Goal: Task Accomplishment & Management: Manage account settings

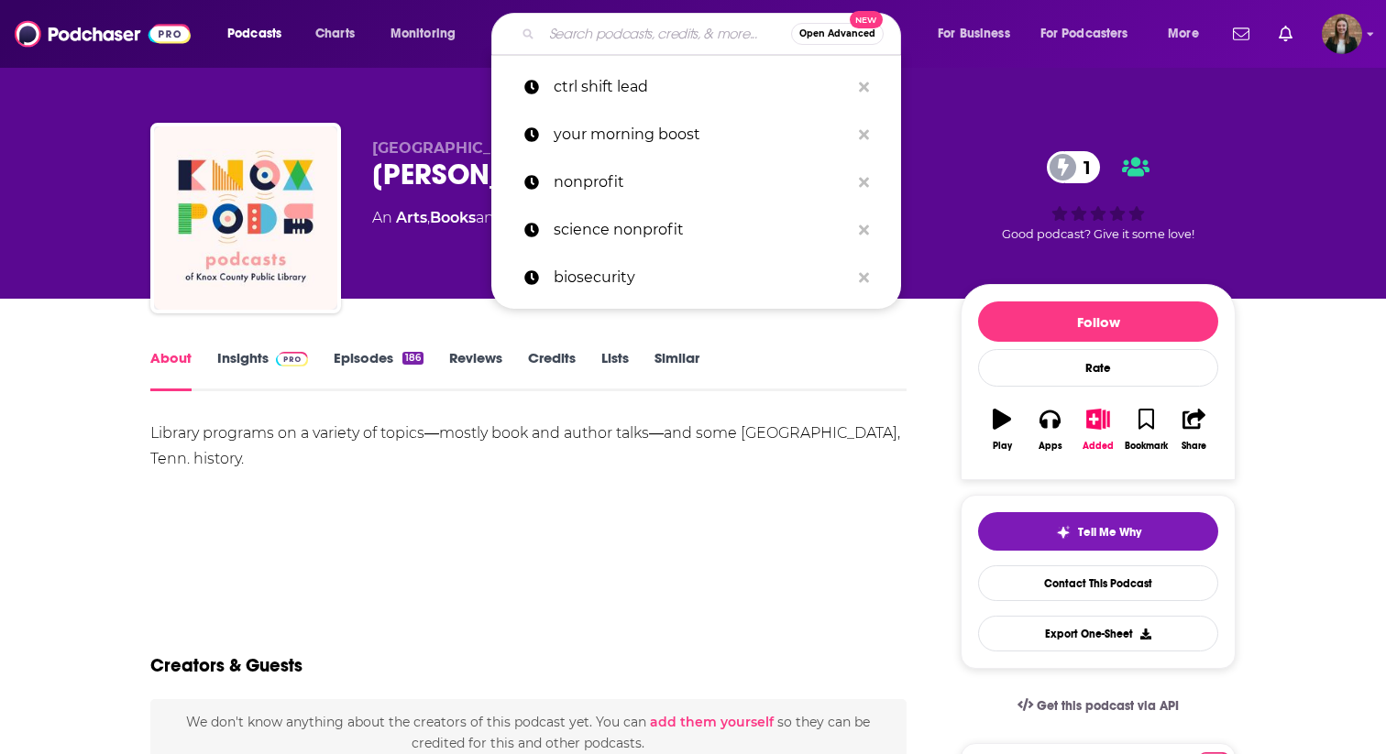
click at [566, 39] on input "Search podcasts, credits, & more..." at bounding box center [666, 33] width 249 height 29
click at [962, 97] on div "[GEOGRAPHIC_DATA] [PERSON_NAME] Pods Claimed 1 An Arts , Books and History podc…" at bounding box center [692, 149] width 1173 height 299
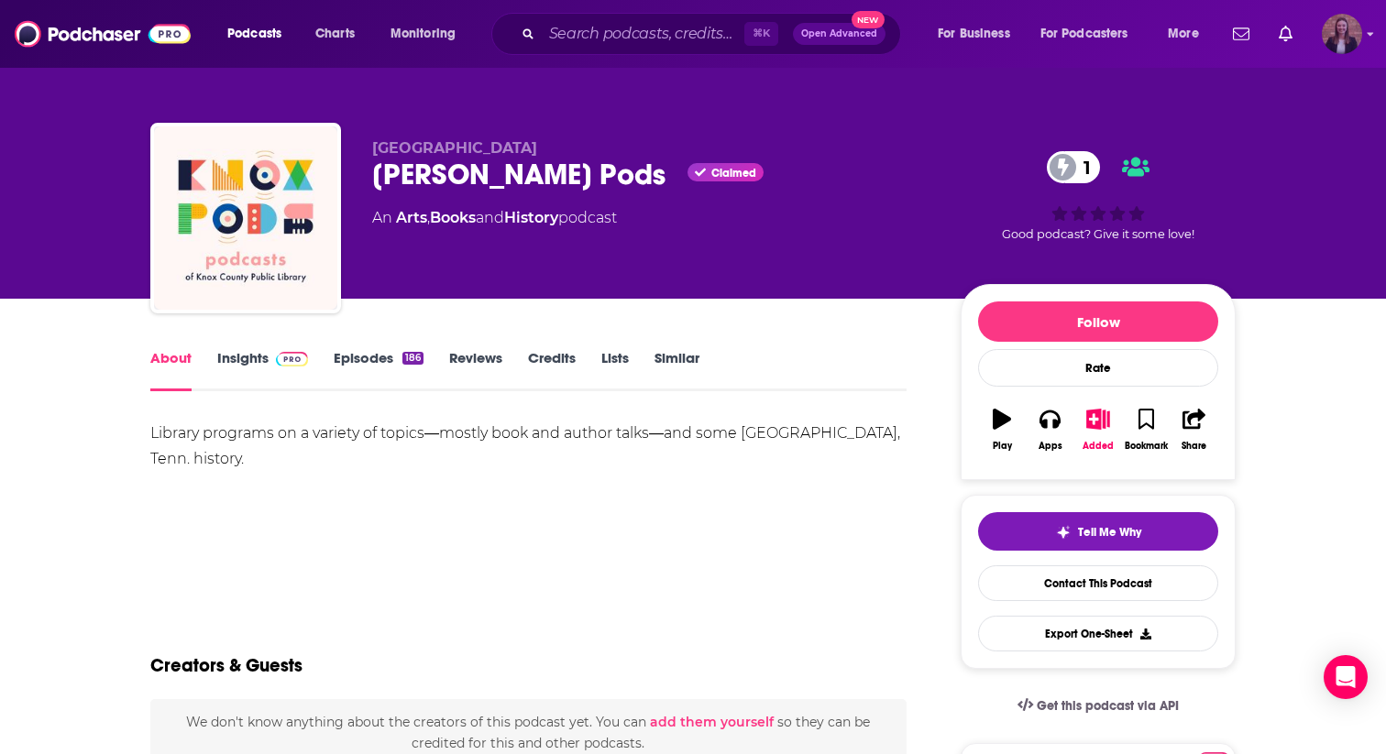
click at [1367, 33] on icon "Show profile menu" at bounding box center [1370, 33] width 7 height 11
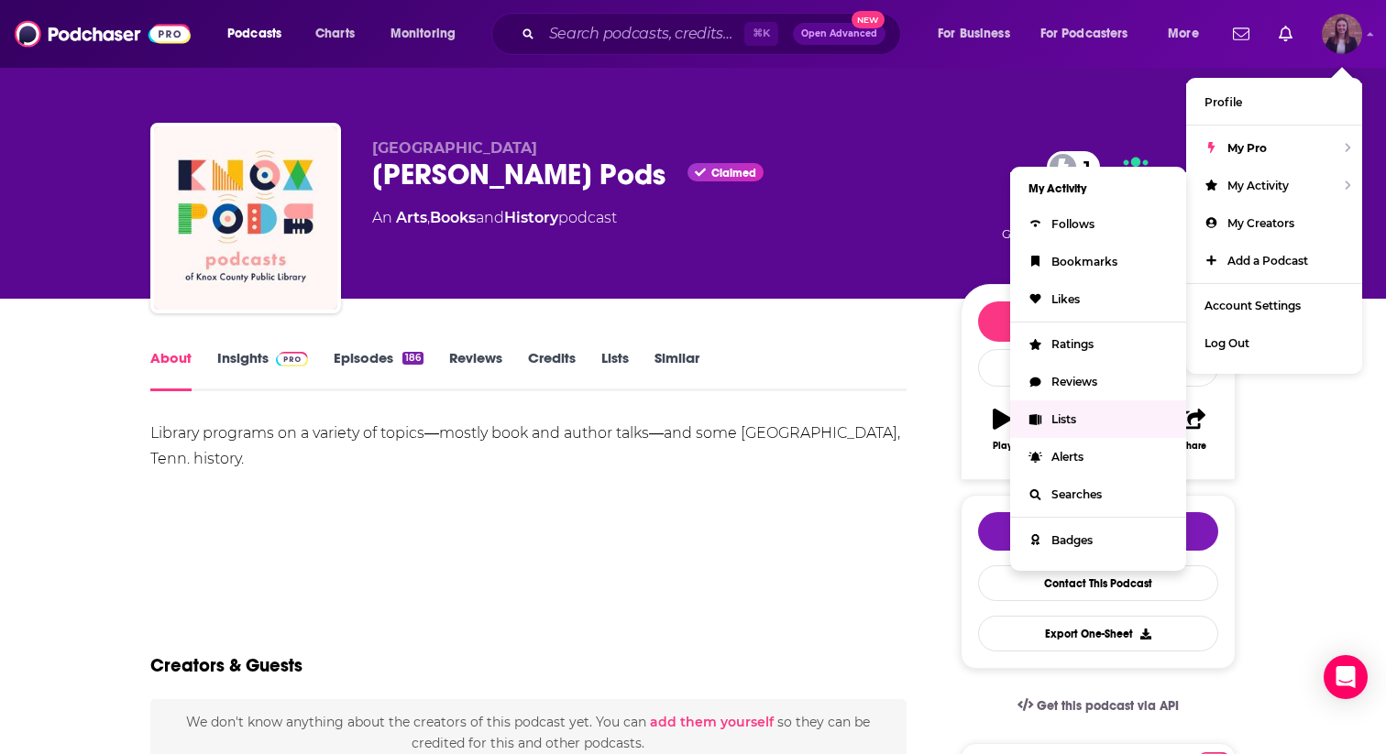
click at [1054, 420] on span "Lists" at bounding box center [1063, 419] width 25 height 14
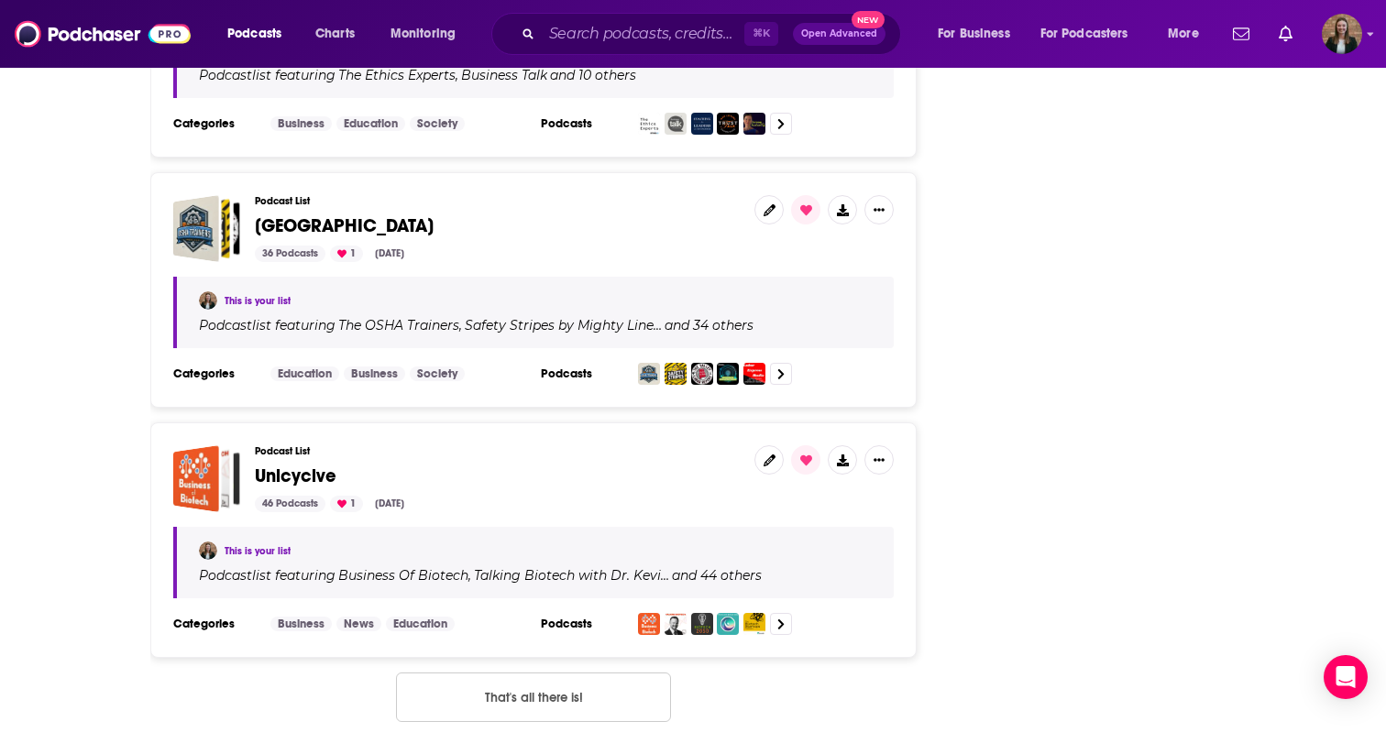
scroll to position [3465, 0]
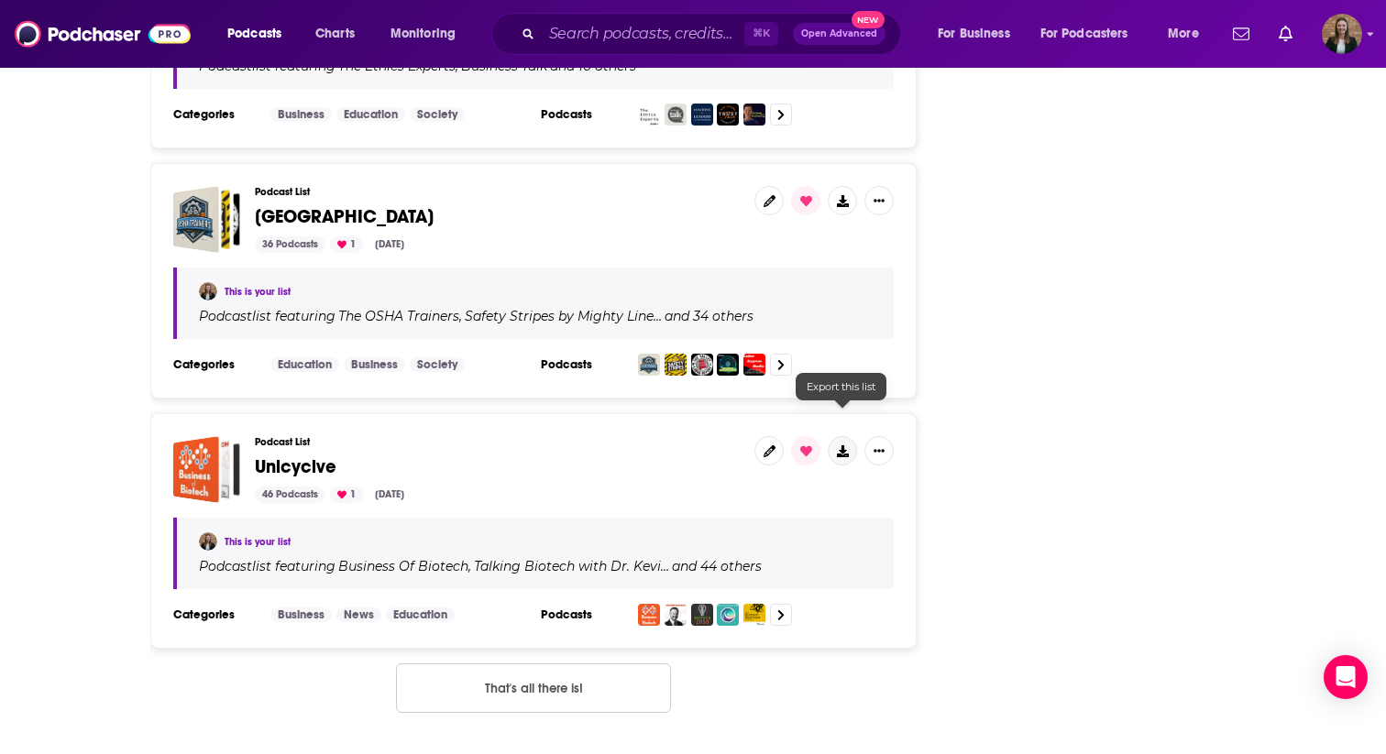
click at [847, 445] on icon at bounding box center [843, 451] width 12 height 12
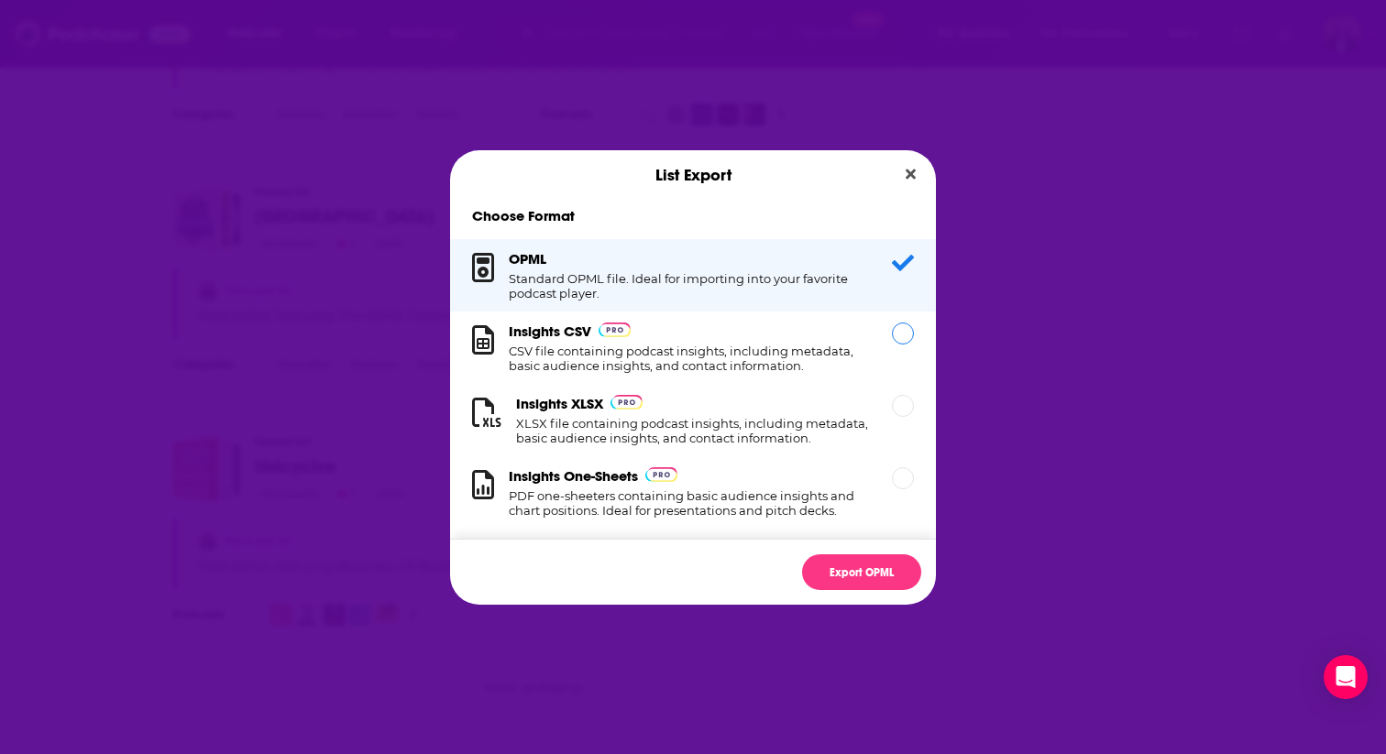
scroll to position [18, 0]
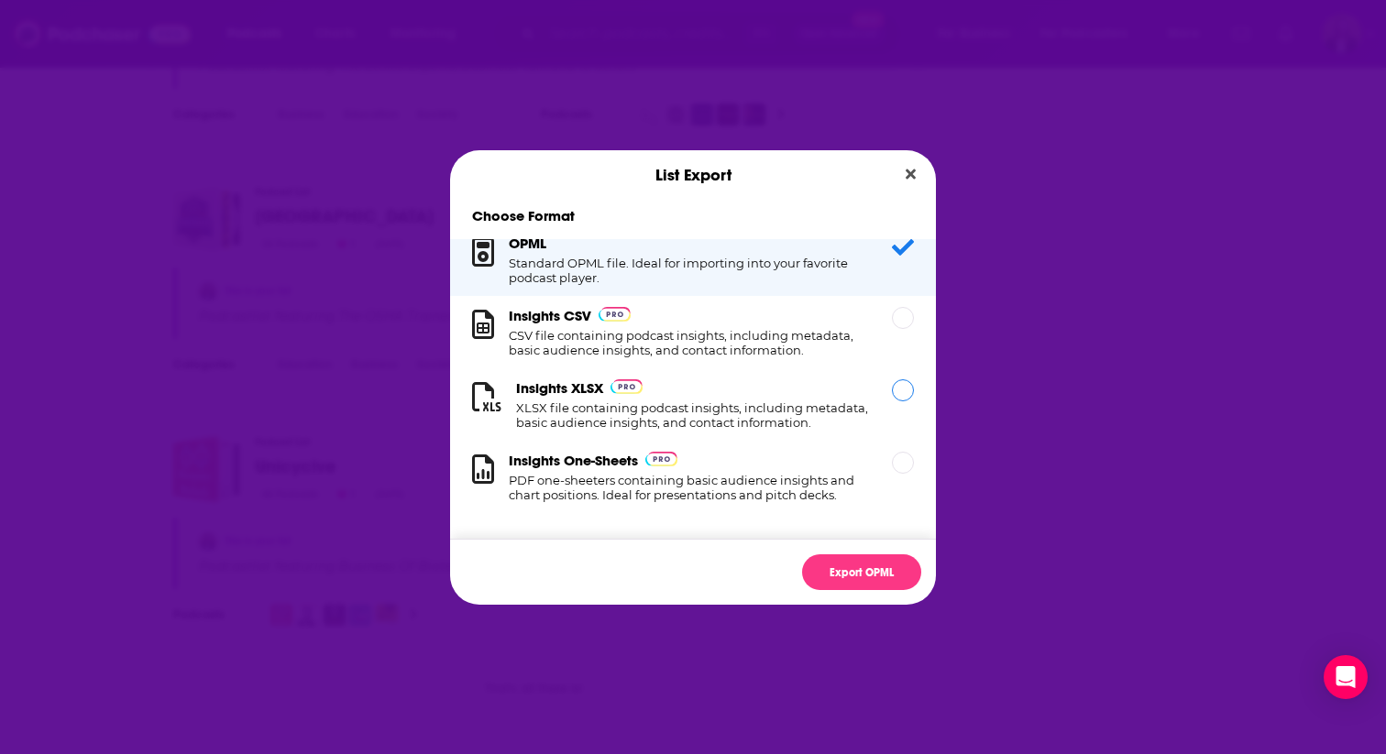
click at [810, 372] on div "Insights XLSX XLSX file containing podcast insights, including metadata, basic …" at bounding box center [693, 404] width 486 height 72
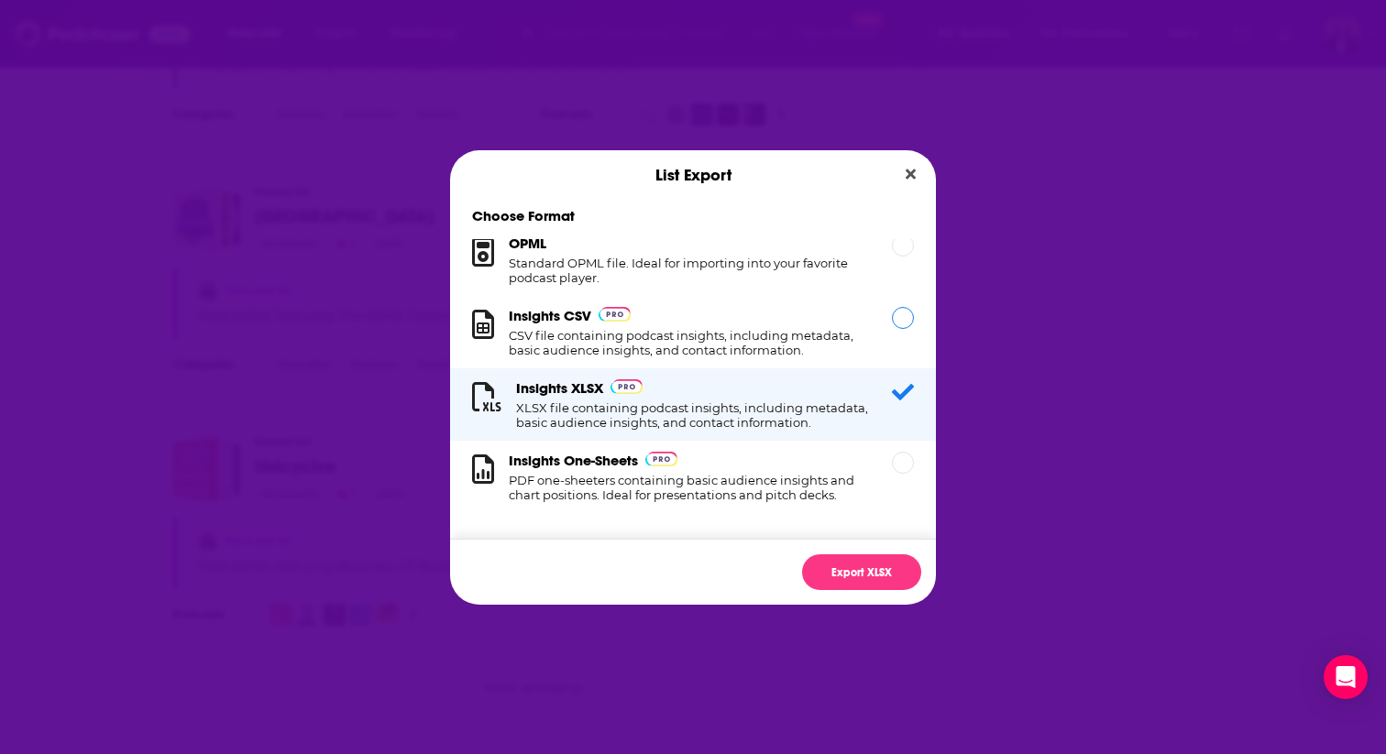
click at [805, 355] on h1 "CSV file containing podcast insights, including metadata, basic audience insigh…" at bounding box center [689, 342] width 361 height 29
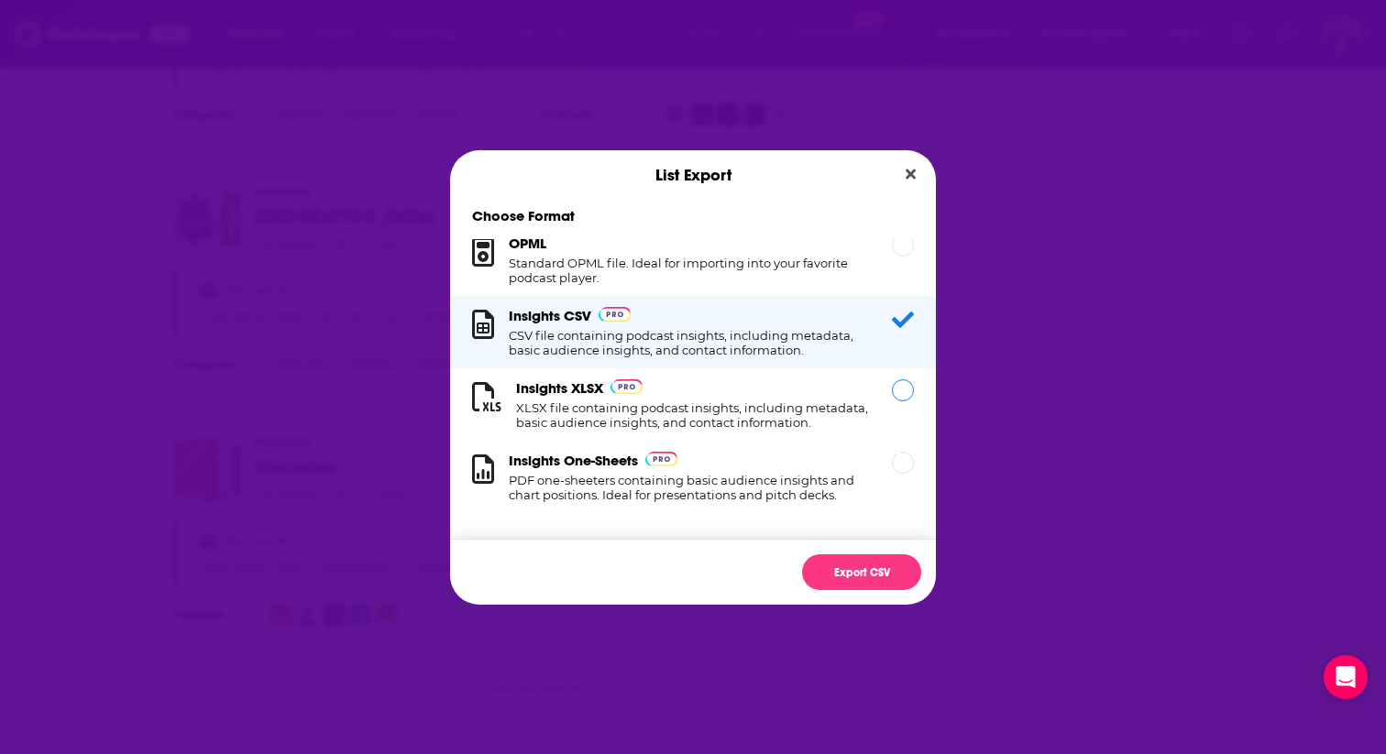
click at [805, 401] on h1 "XLSX file containing podcast insights, including metadata, basic audience insig…" at bounding box center [693, 415] width 354 height 29
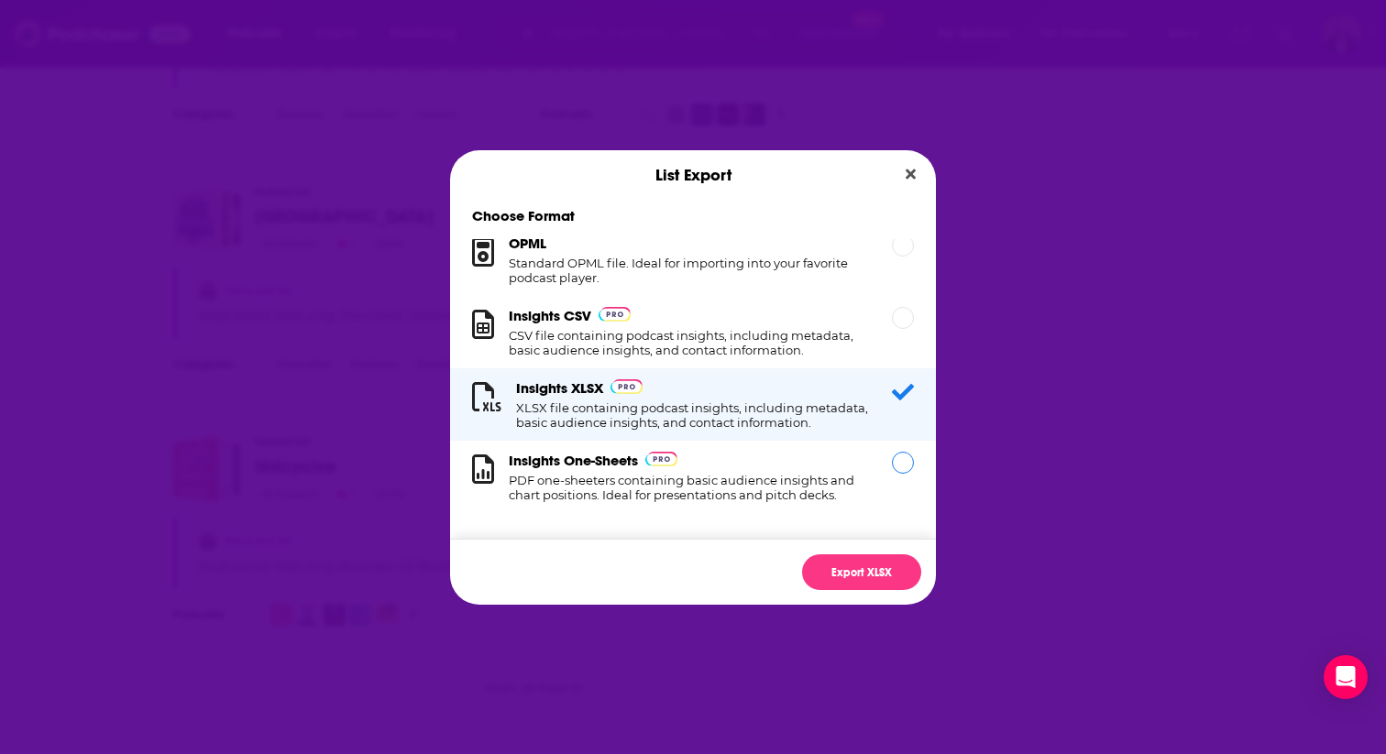
click at [790, 469] on div "Insights One-Sheets PDF one-sheeters containing basic audience insights and cha…" at bounding box center [689, 477] width 361 height 50
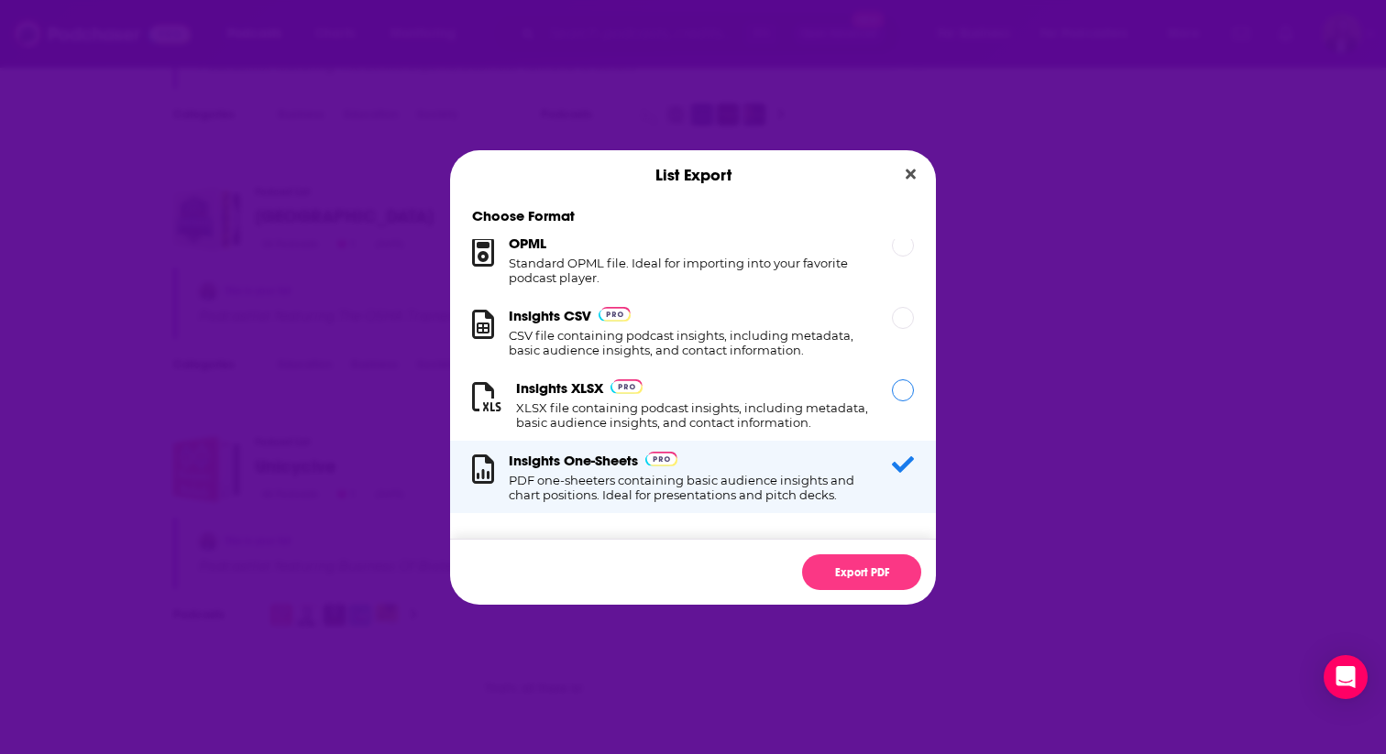
click at [833, 395] on div "Insights XLSX XLSX file containing podcast insights, including metadata, basic …" at bounding box center [693, 404] width 354 height 50
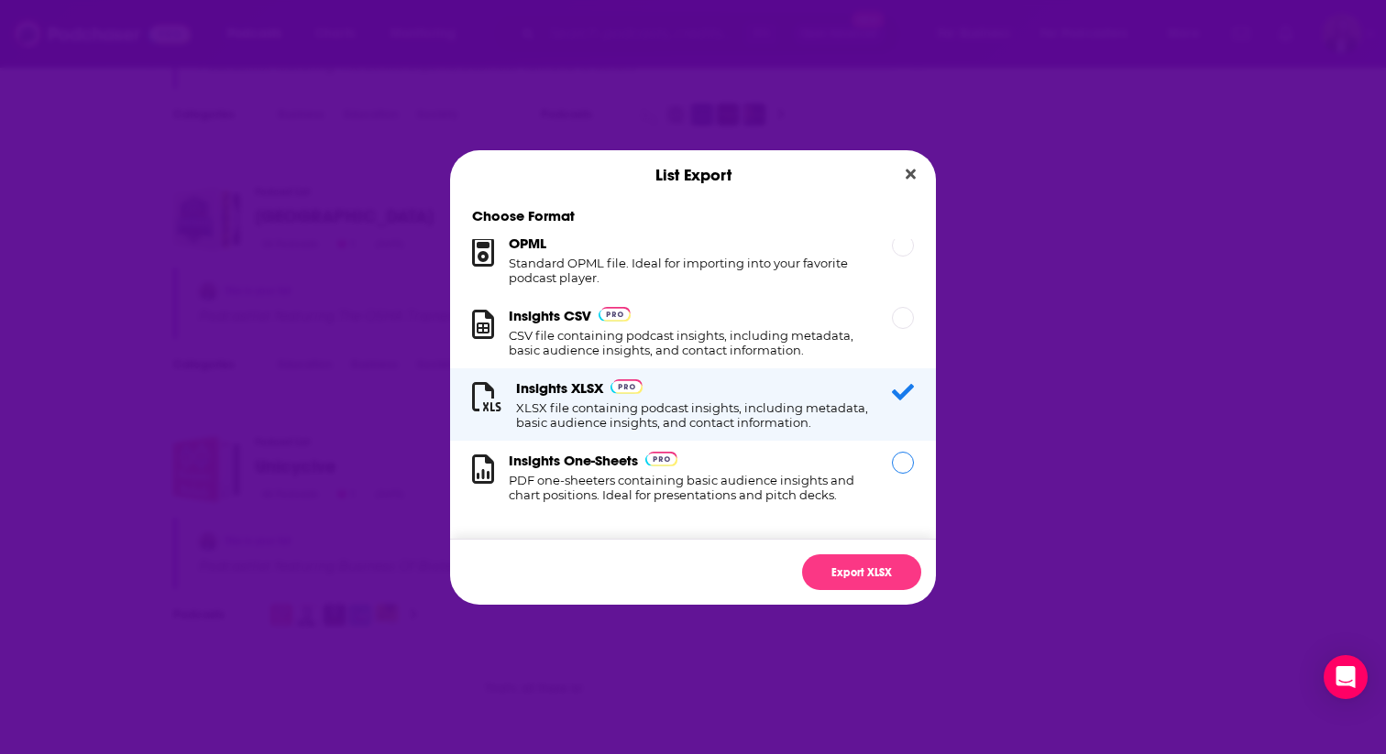
click at [845, 491] on h1 "PDF one-sheeters containing basic audience insights and chart positions. Ideal …" at bounding box center [689, 487] width 361 height 29
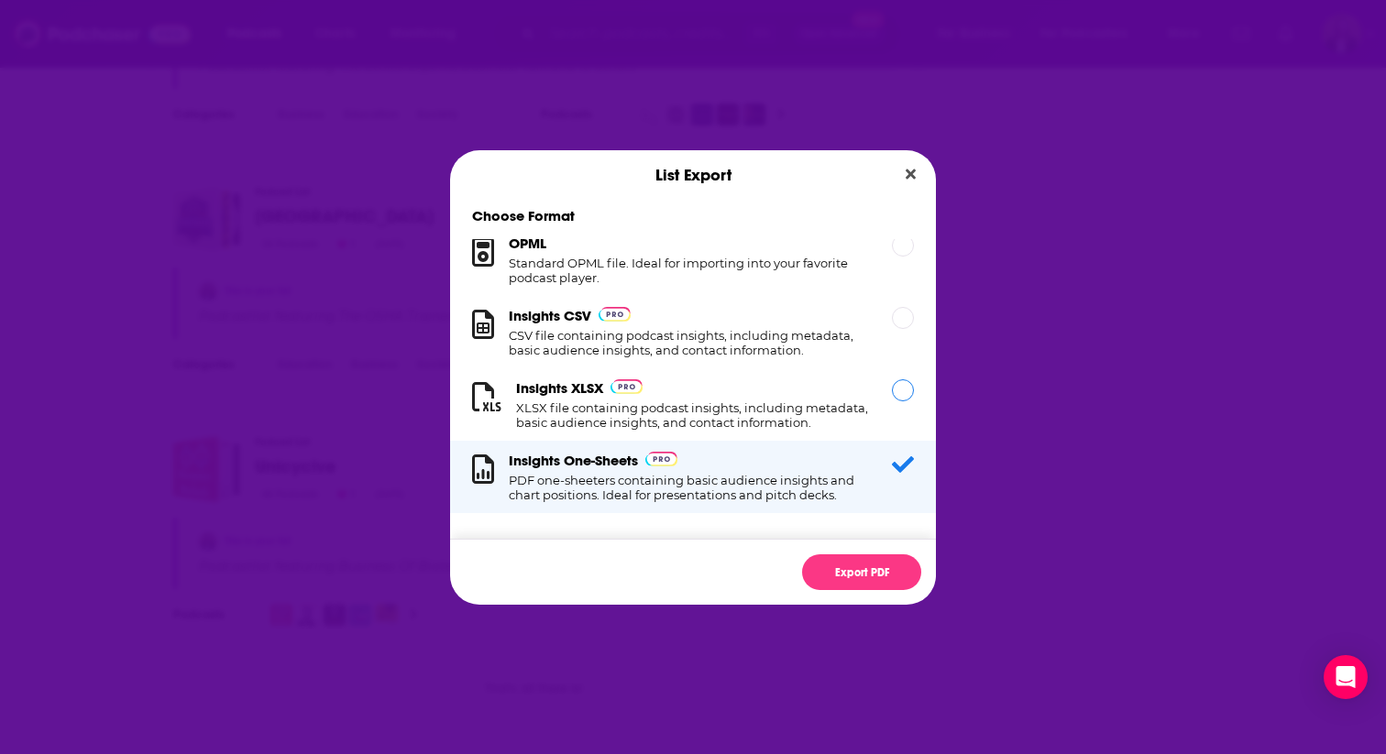
click at [845, 394] on div "Insights XLSX XLSX file containing podcast insights, including metadata, basic …" at bounding box center [693, 404] width 354 height 50
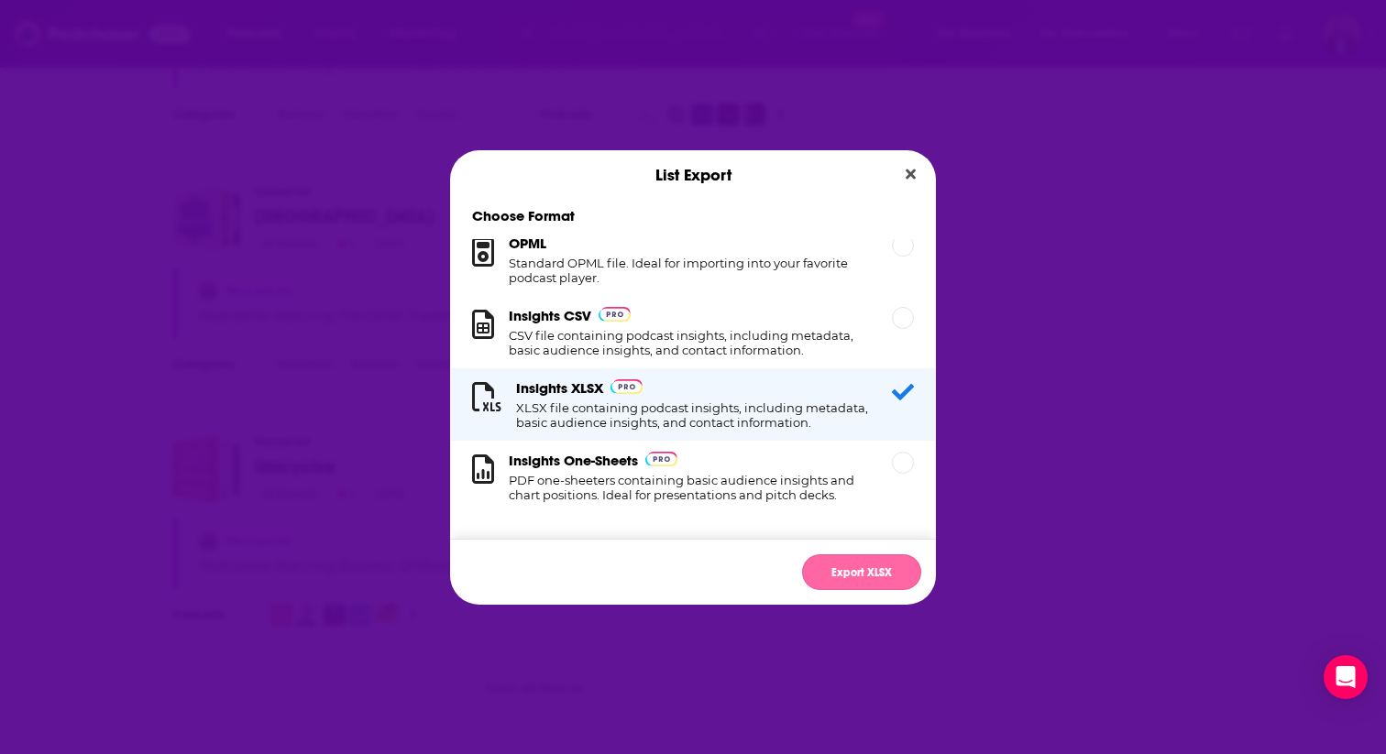
click at [838, 574] on button "Export XLSX" at bounding box center [861, 573] width 119 height 36
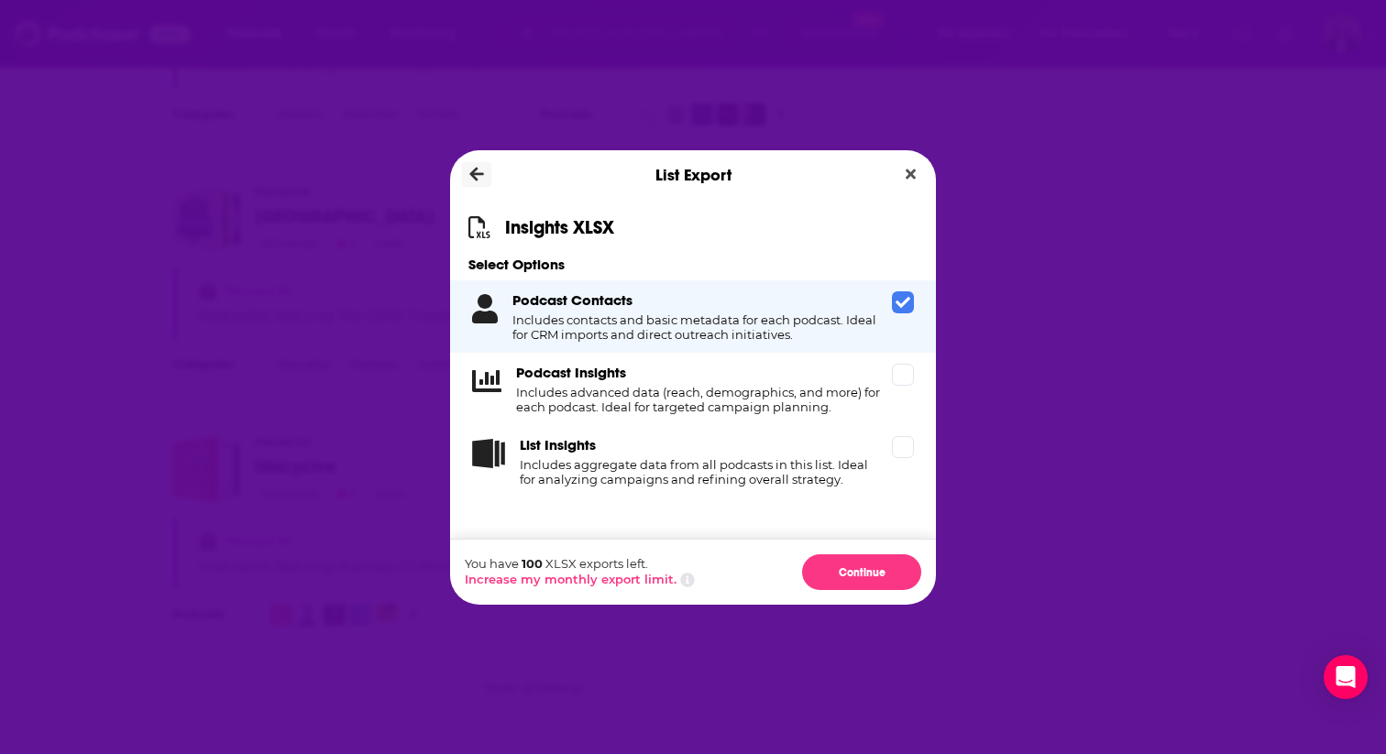
click at [486, 181] on button "Dialog" at bounding box center [477, 175] width 30 height 26
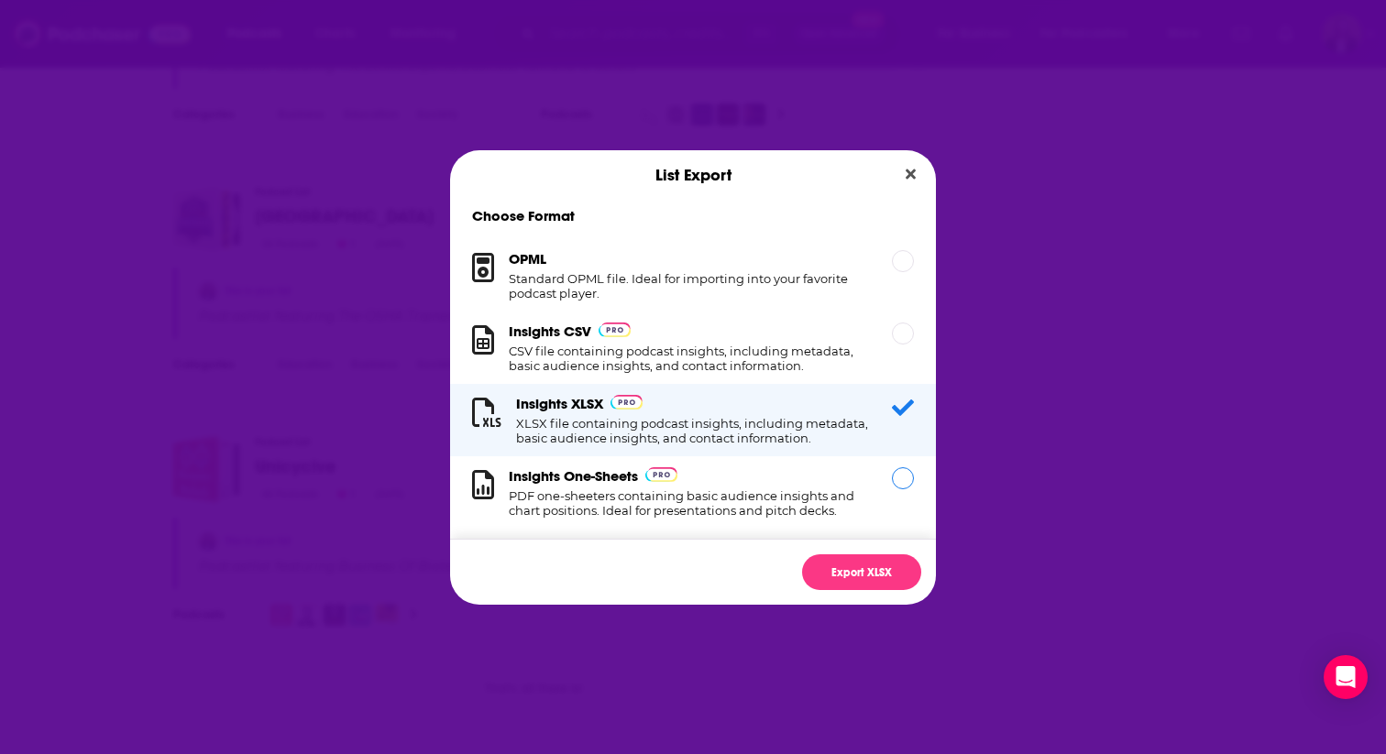
click at [702, 478] on div "Insights One-Sheets PDF one-sheeters containing basic audience insights and cha…" at bounding box center [689, 492] width 361 height 50
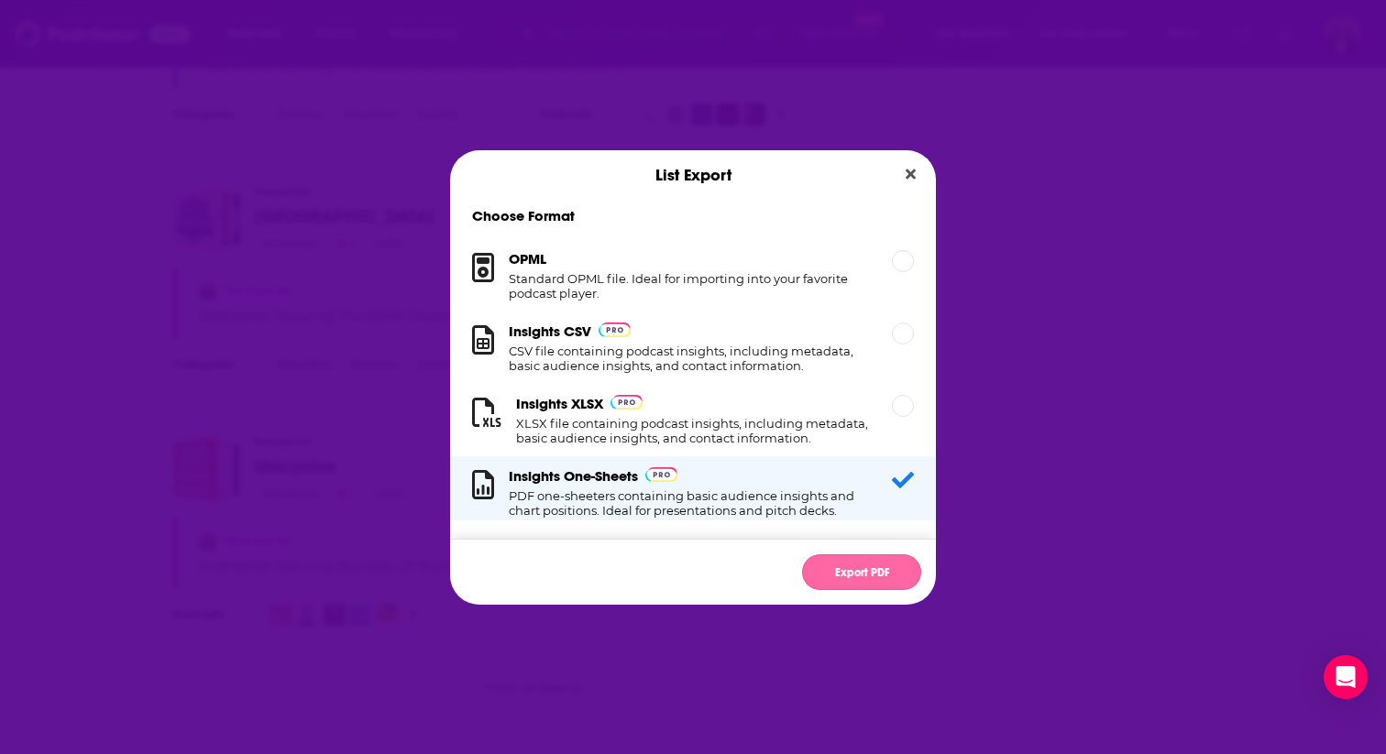
click at [843, 555] on button "Export PDF" at bounding box center [861, 573] width 119 height 36
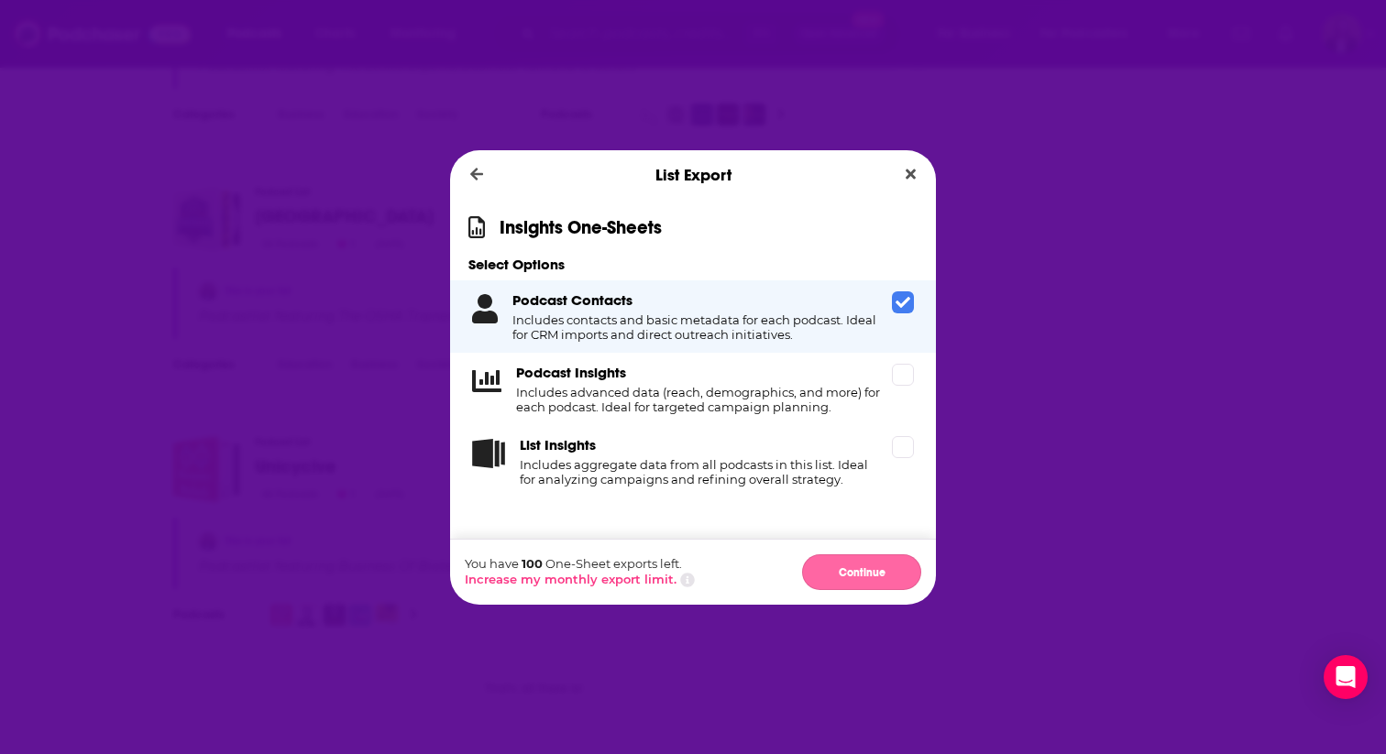
click at [850, 568] on button "Continue" at bounding box center [861, 573] width 119 height 36
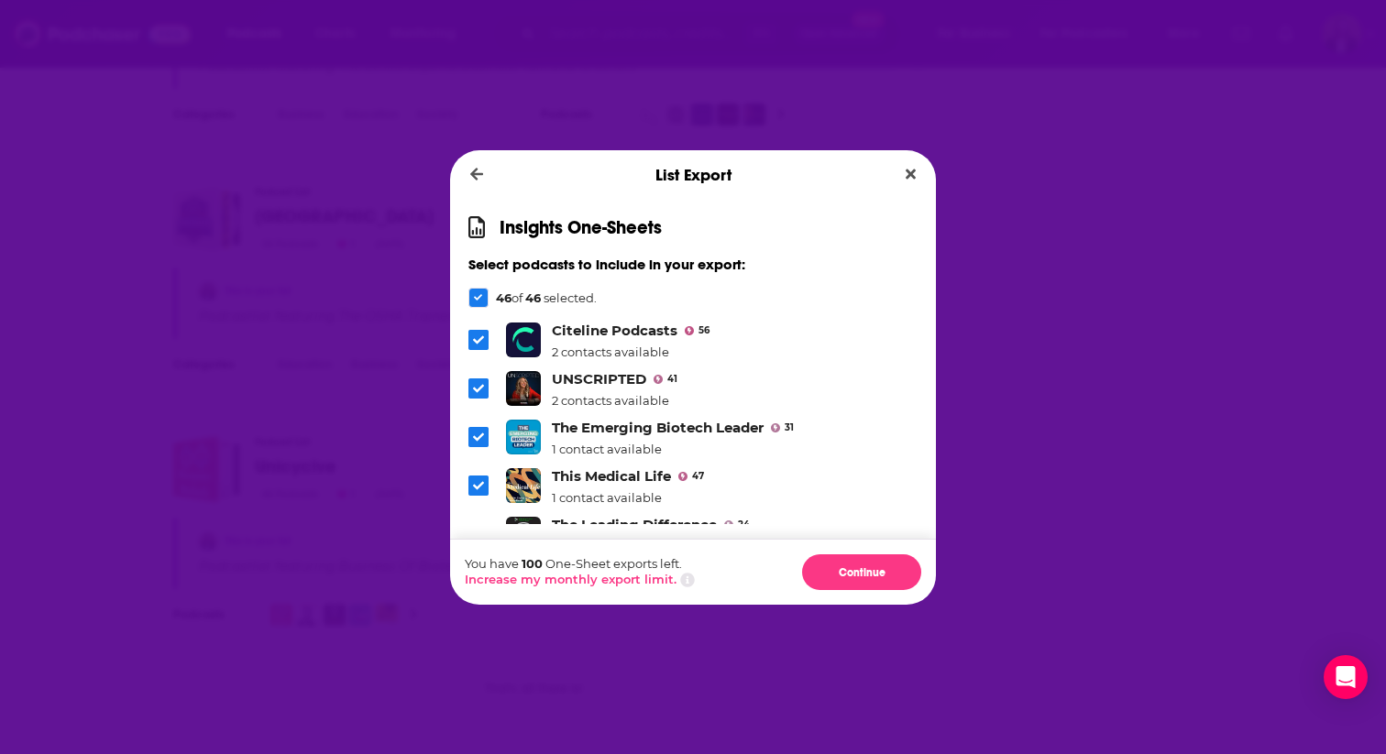
scroll to position [1765, 0]
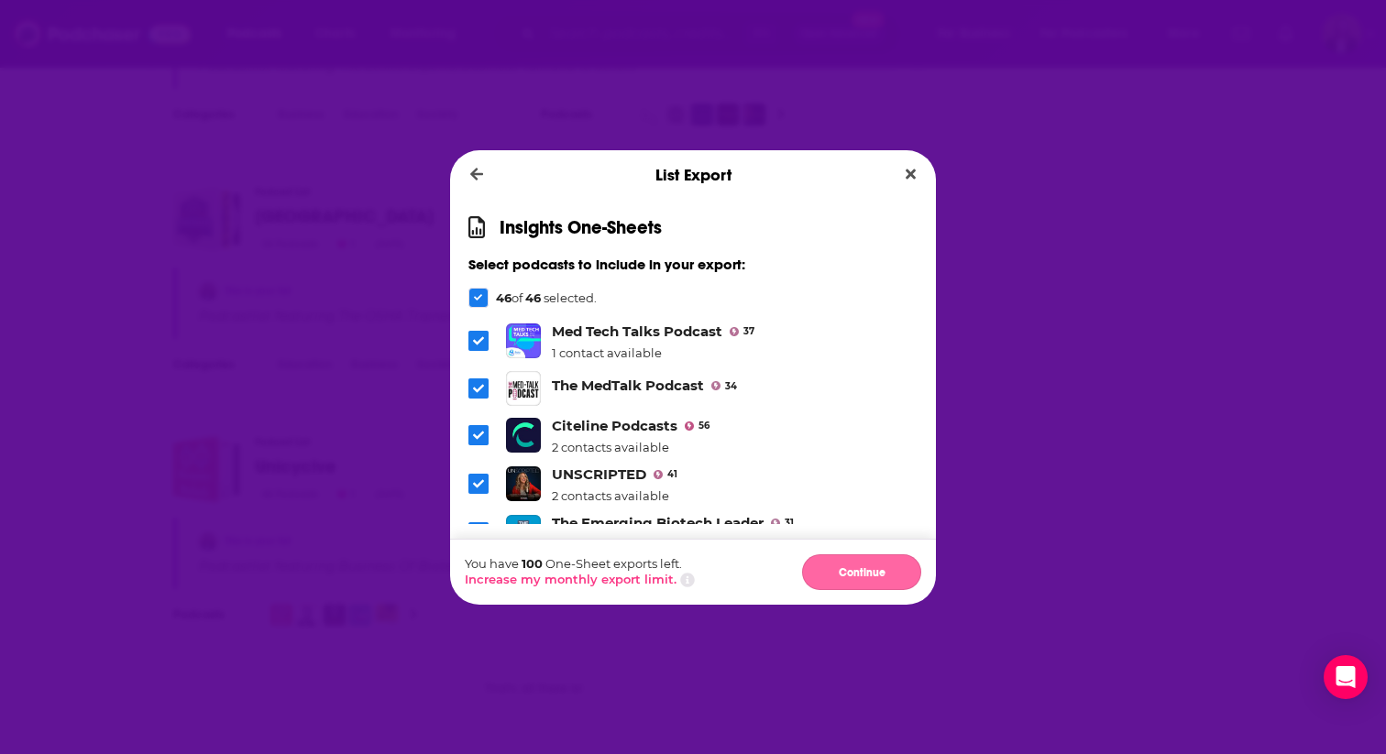
click at [853, 568] on button "Continue" at bounding box center [861, 573] width 119 height 36
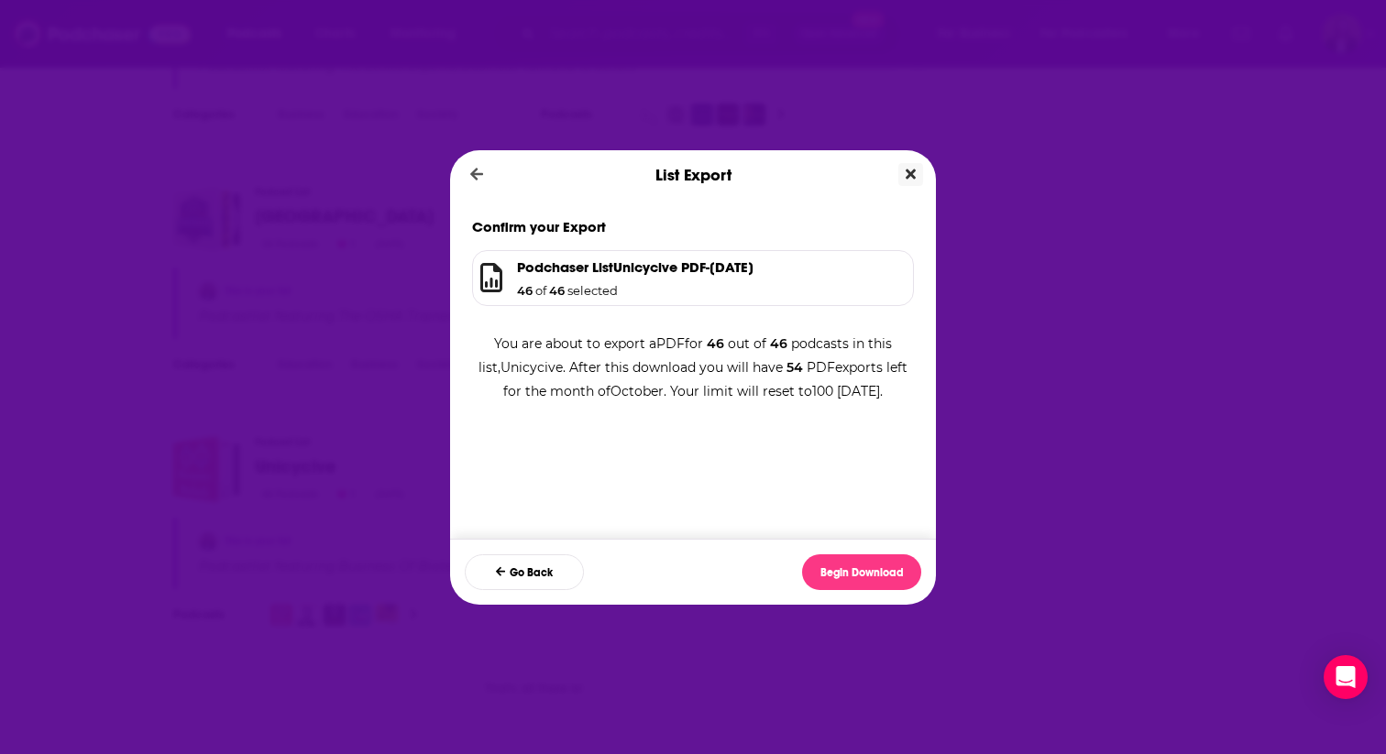
click at [907, 174] on icon "Close" at bounding box center [911, 174] width 10 height 15
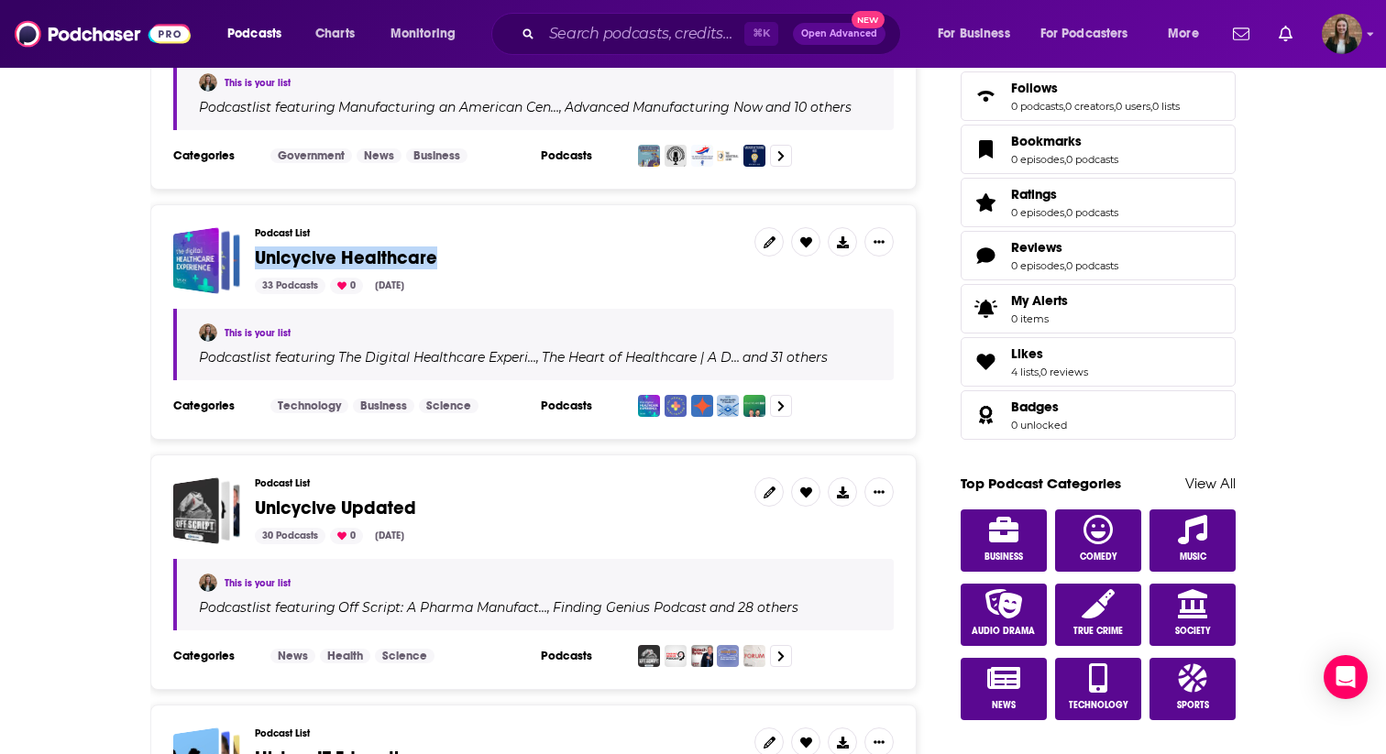
scroll to position [736, 0]
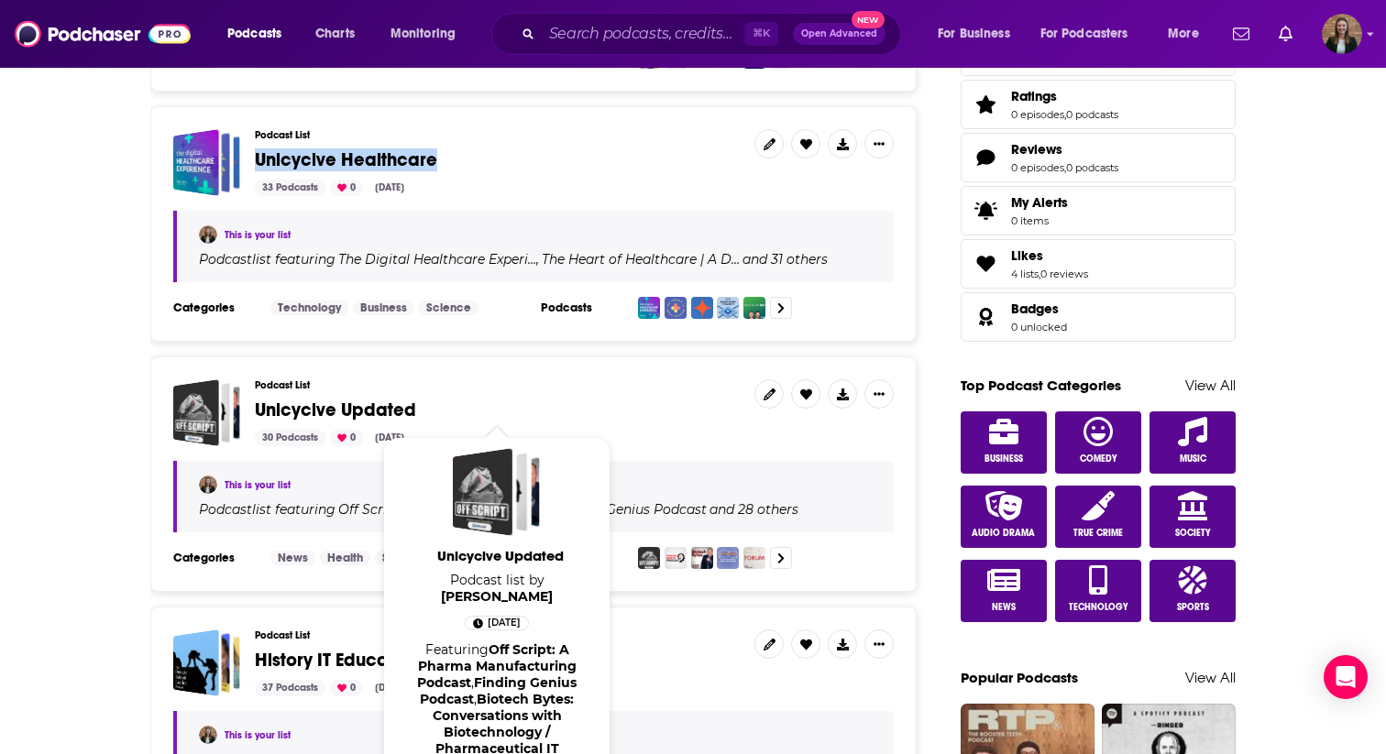
click at [369, 414] on span "Unicycive Updated" at bounding box center [335, 410] width 161 height 23
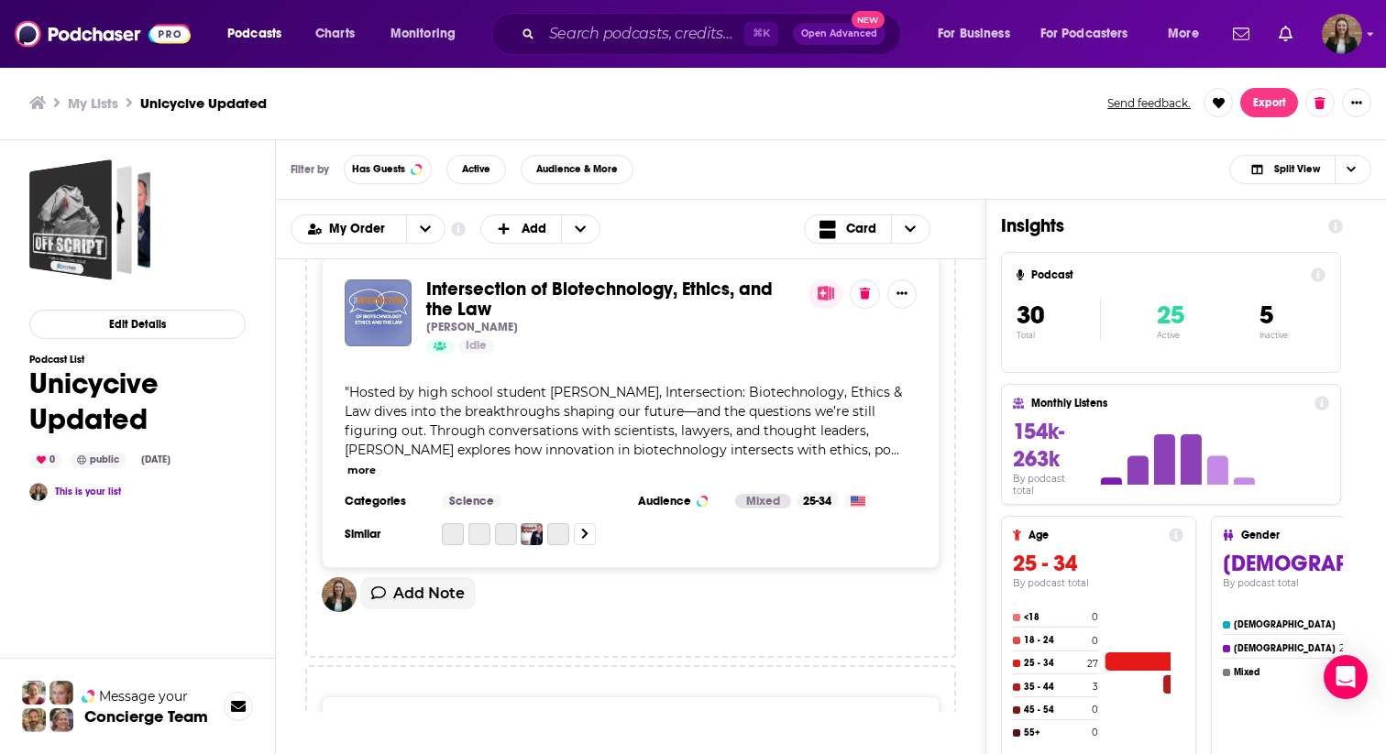
scroll to position [1493, 0]
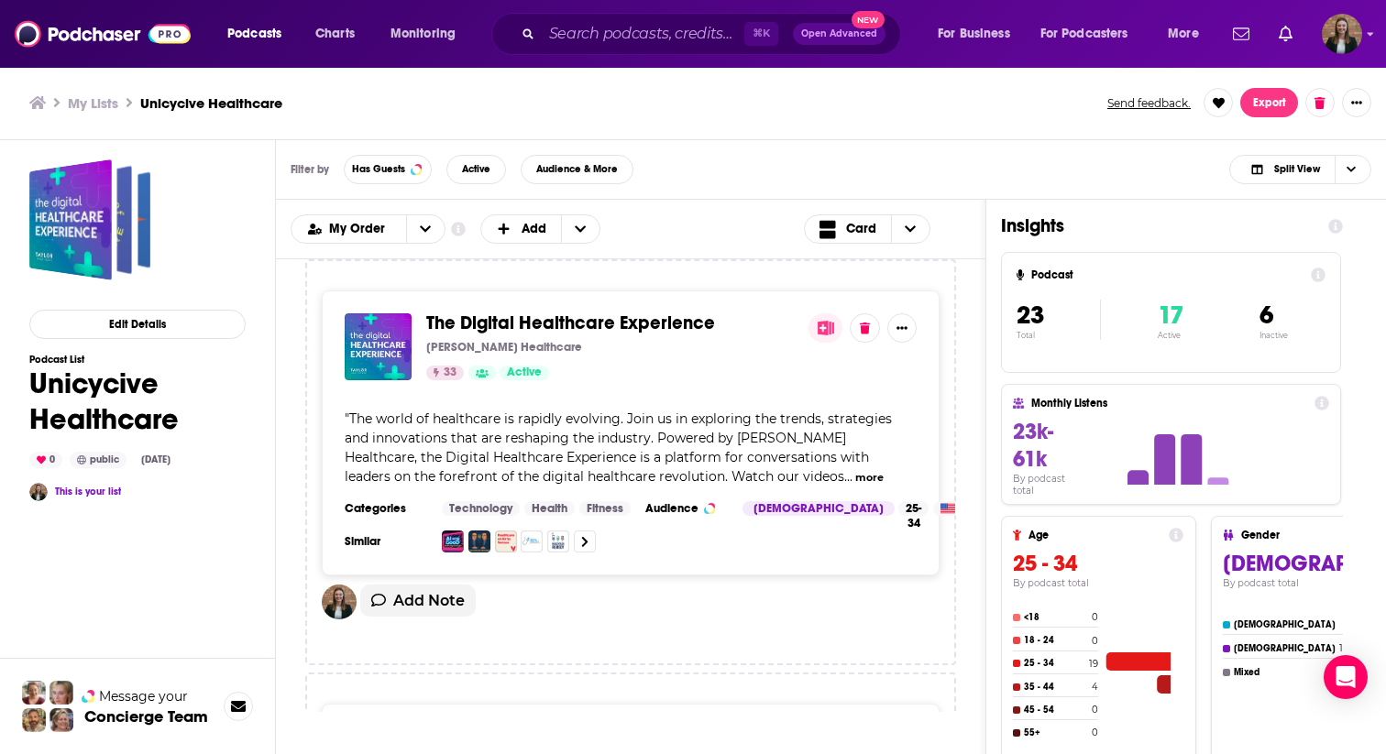
click at [275, 104] on h3 "Unicycive Healthcare" at bounding box center [211, 102] width 142 height 17
click at [207, 98] on h3 "Unicycive Healthcare" at bounding box center [211, 102] width 142 height 17
click at [113, 407] on h1 "Unicycive Healthcare" at bounding box center [137, 401] width 216 height 71
click at [126, 388] on h1 "Unicycive Healthcare" at bounding box center [137, 401] width 216 height 71
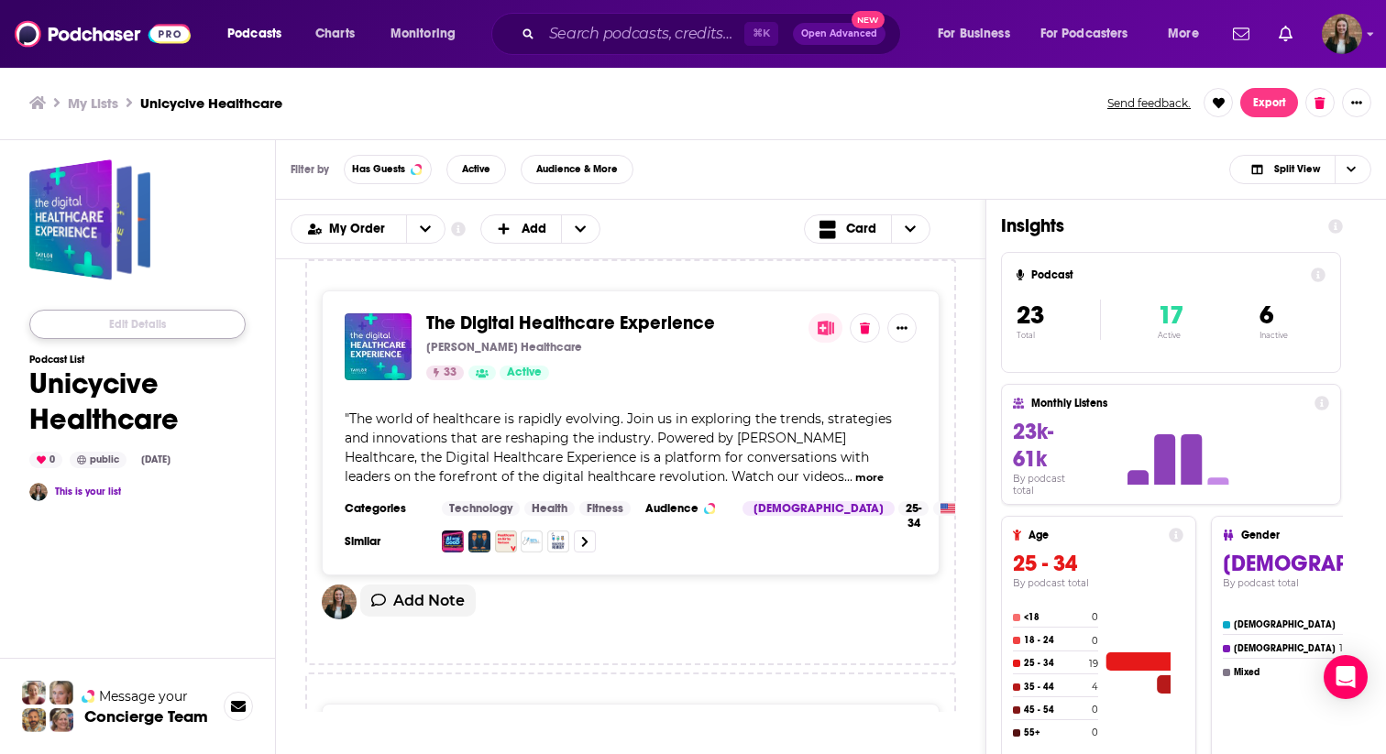
click at [148, 325] on button "Edit Details" at bounding box center [137, 324] width 216 height 29
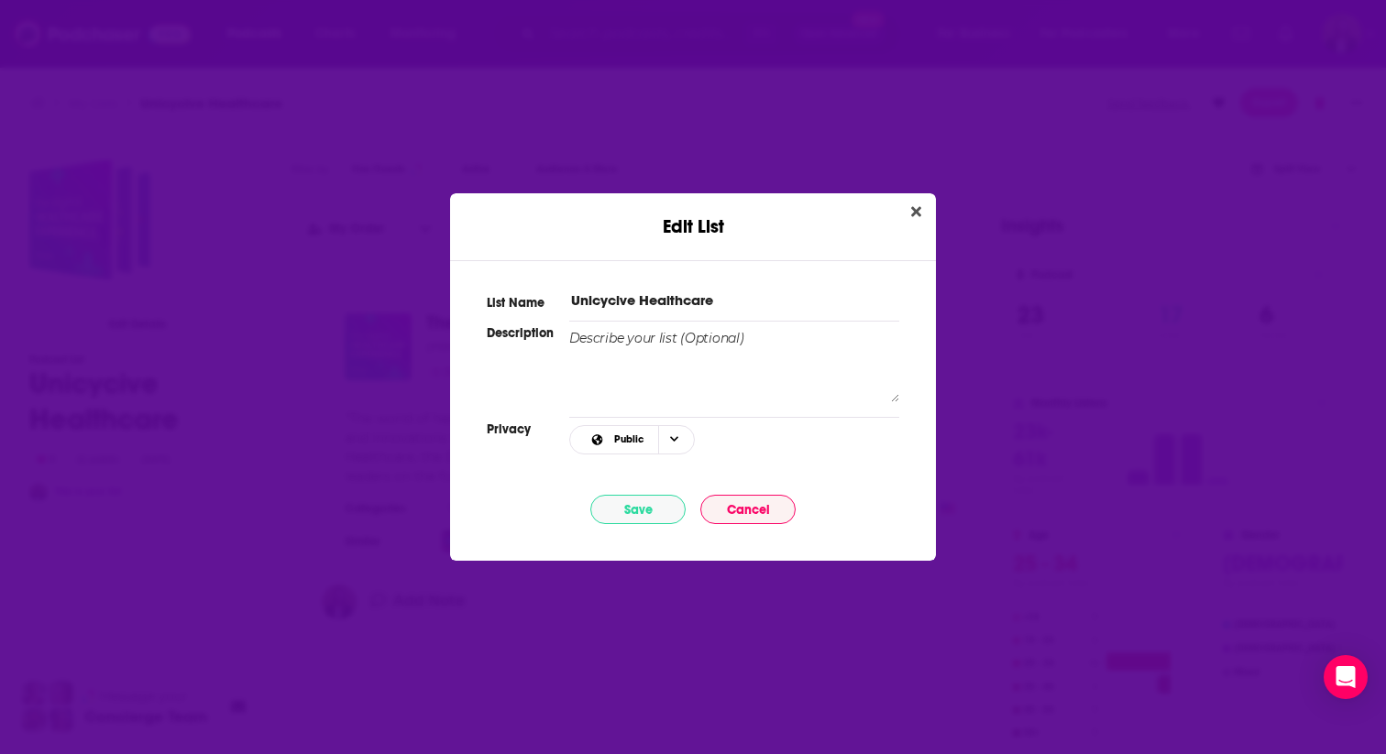
click at [754, 302] on input "Unicycive Healthcare" at bounding box center [734, 300] width 330 height 19
type input "Unicycive Healthcare (Pitched)"
click at [636, 502] on button "Save" at bounding box center [637, 509] width 95 height 29
click at [919, 209] on icon "Close" at bounding box center [916, 212] width 10 height 10
